Goal: Task Accomplishment & Management: Manage account settings

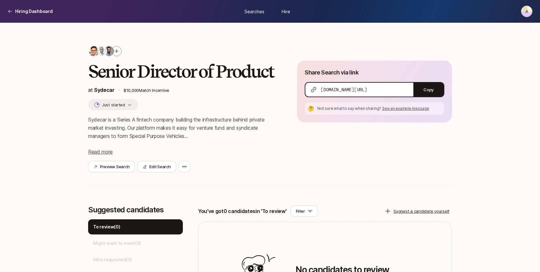
click at [528, 9] on html "Hiring Dashboard A Hiring Dashboard Searches Hire A Senior Director of Product …" at bounding box center [270, 136] width 540 height 272
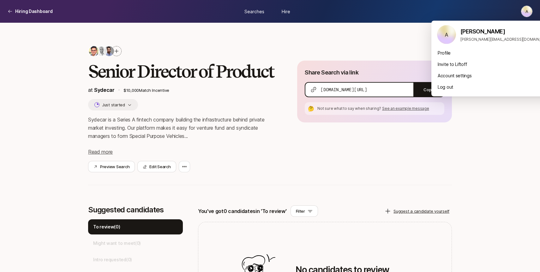
click at [494, 120] on html "Hiring Dashboard A Hiring Dashboard Searches Hire A Senior Director of Product …" at bounding box center [270, 136] width 540 height 272
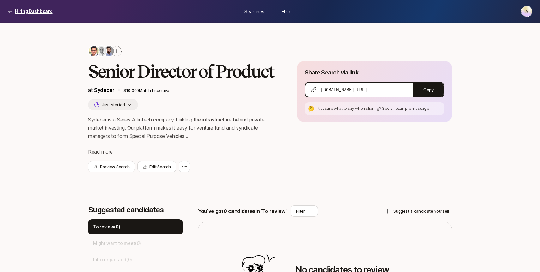
click at [21, 9] on p "Hiring Dashboard" at bounding box center [34, 12] width 38 height 8
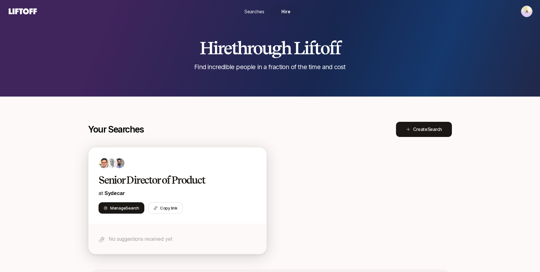
click at [165, 177] on h2 "Senior Director of Product" at bounding box center [171, 180] width 145 height 13
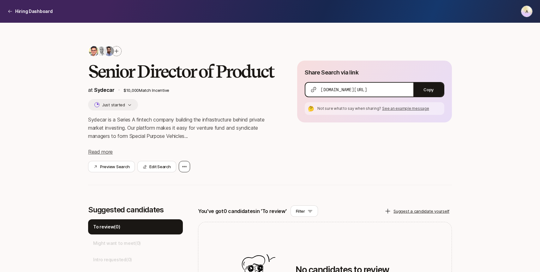
click at [189, 169] on div at bounding box center [184, 166] width 11 height 11
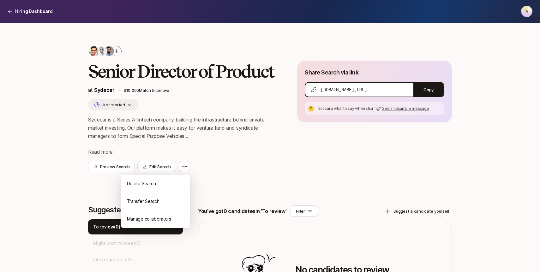
click at [219, 168] on div "Preview Search Edit Search Delete Search Transfer Search Manage collaborators" at bounding box center [182, 166] width 189 height 11
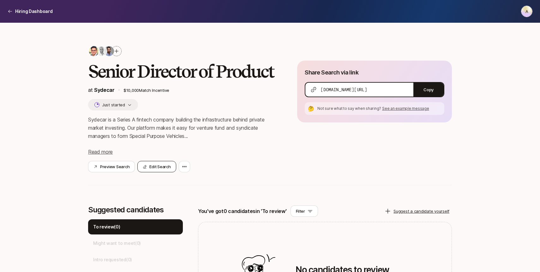
click at [149, 166] on button "Edit Search" at bounding box center [156, 166] width 39 height 11
type textarea "x"
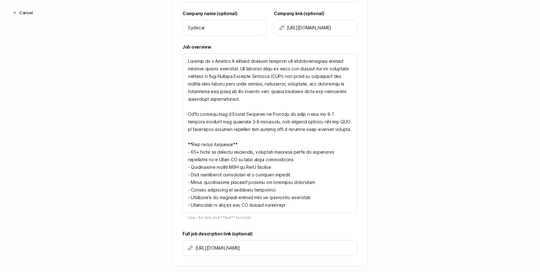
scroll to position [229, 0]
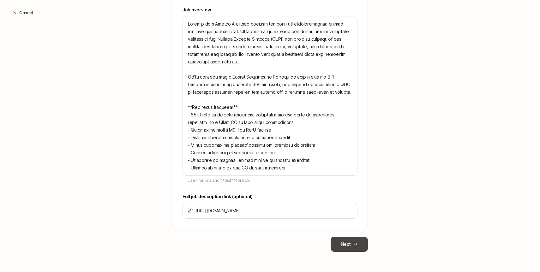
click at [363, 245] on button "Next" at bounding box center [349, 244] width 37 height 15
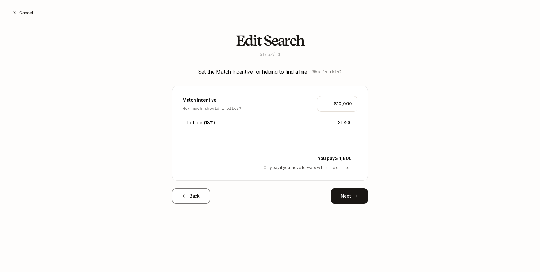
scroll to position [0, 0]
click at [344, 159] on p "You pay $11,800" at bounding box center [335, 159] width 34 height 8
copy p "11,800"
click at [13, 11] on icon at bounding box center [15, 13] width 4 height 4
